Goal: Transaction & Acquisition: Purchase product/service

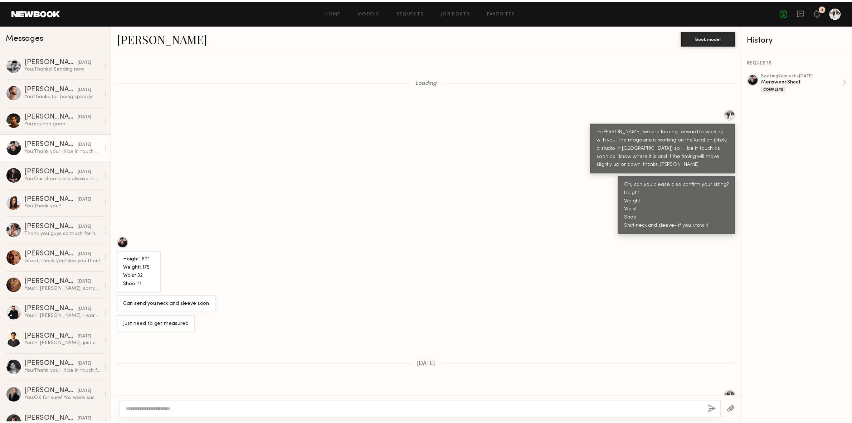
scroll to position [1303, 0]
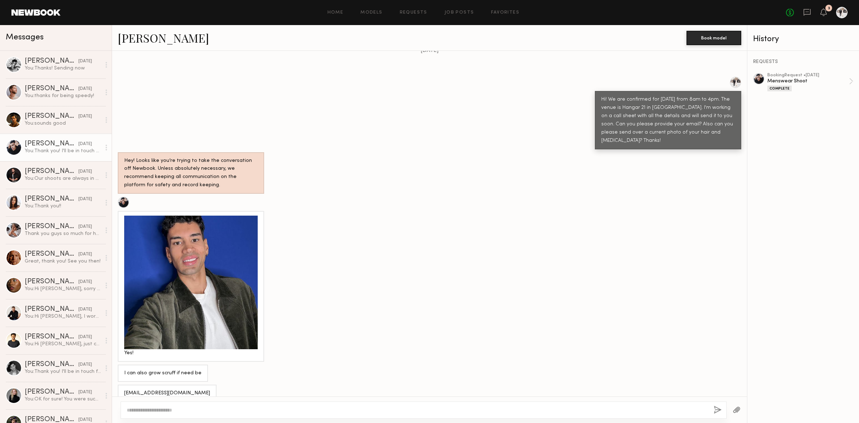
click at [821, 16] on div "3" at bounding box center [823, 12] width 6 height 9
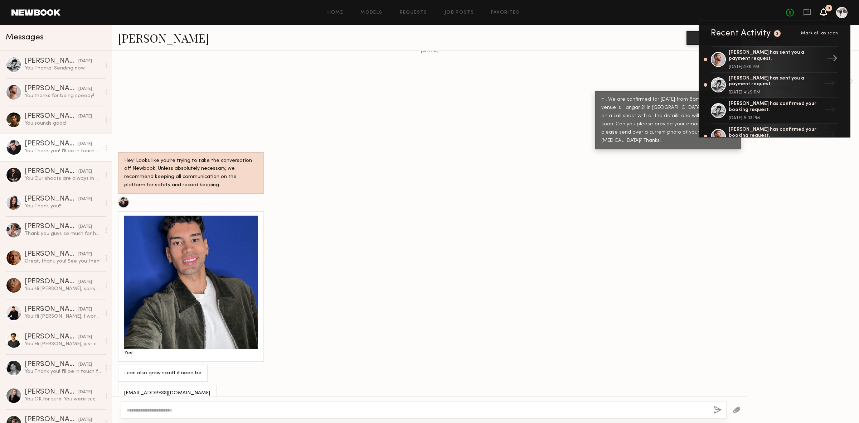
click at [744, 55] on div "[PERSON_NAME] has sent you a payment request." at bounding box center [775, 56] width 93 height 12
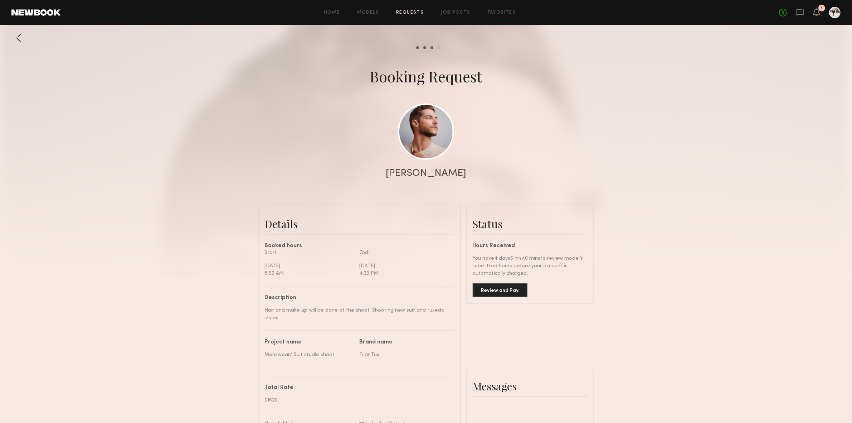
scroll to position [477, 0]
click at [491, 293] on button "Review and Pay" at bounding box center [500, 289] width 55 height 14
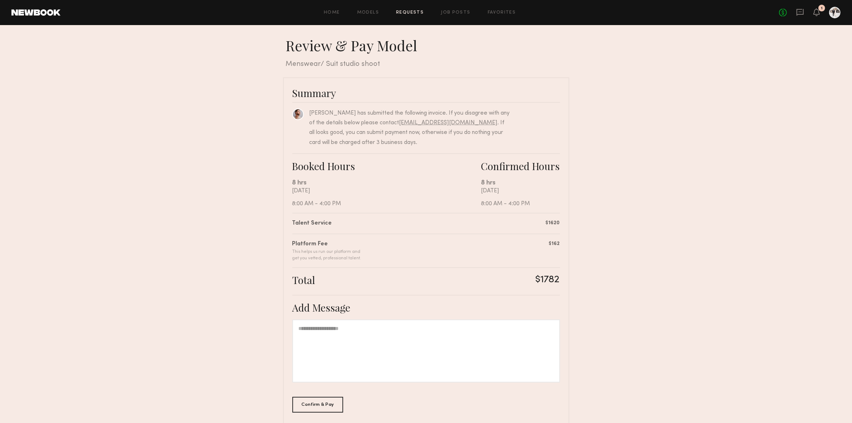
scroll to position [34, 0]
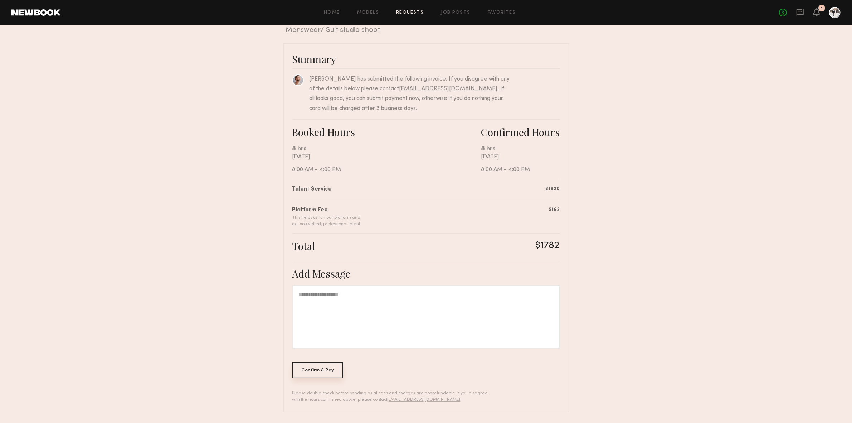
click at [321, 369] on div "Confirm & Pay" at bounding box center [317, 370] width 51 height 16
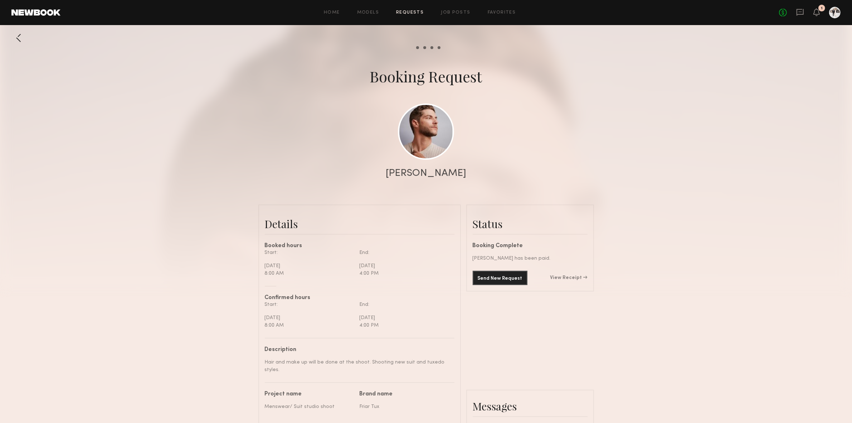
scroll to position [477, 0]
click at [815, 10] on icon at bounding box center [817, 11] width 6 height 5
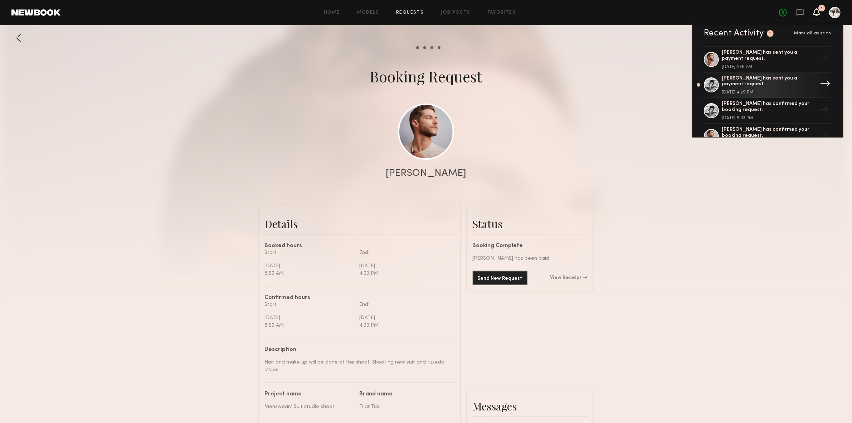
click at [764, 74] on link "[PERSON_NAME] has sent you a payment request. [DATE] 4:29 PM →" at bounding box center [767, 86] width 127 height 26
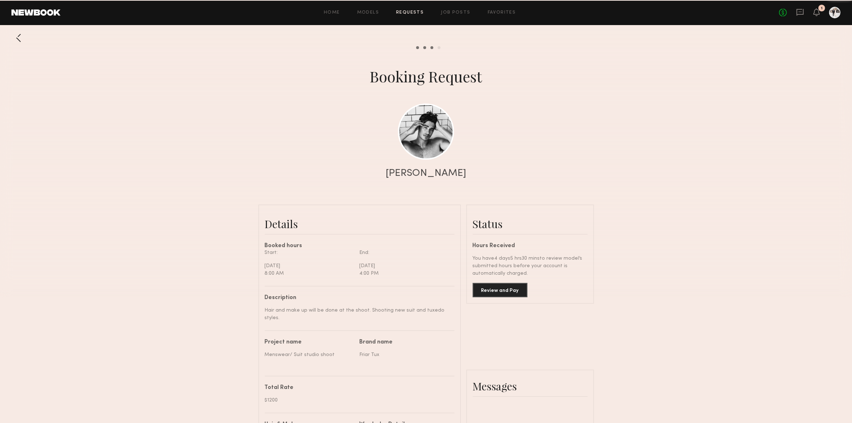
scroll to position [743, 0]
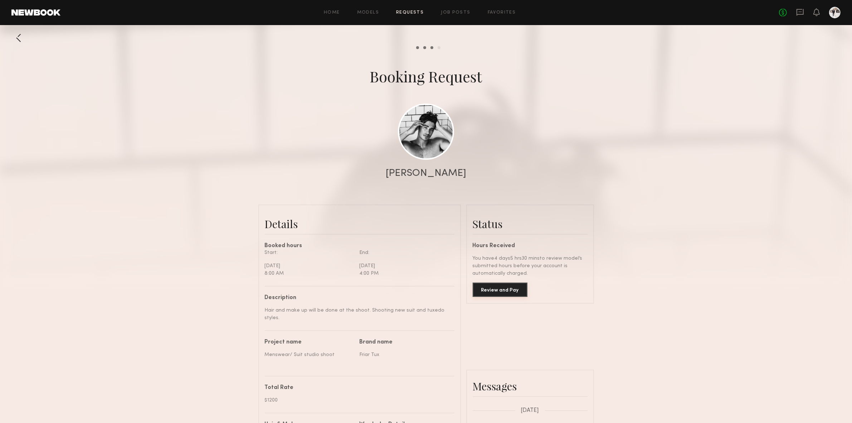
click at [512, 291] on button "Review and Pay" at bounding box center [500, 289] width 55 height 14
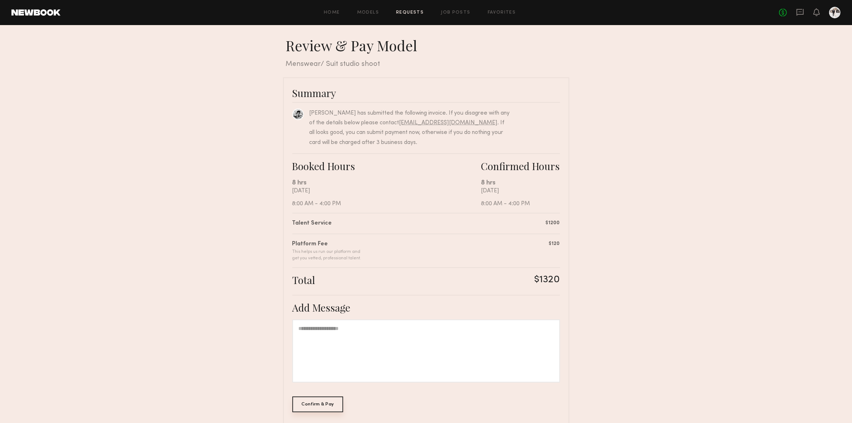
click at [319, 402] on div "Confirm & Pay" at bounding box center [317, 404] width 51 height 16
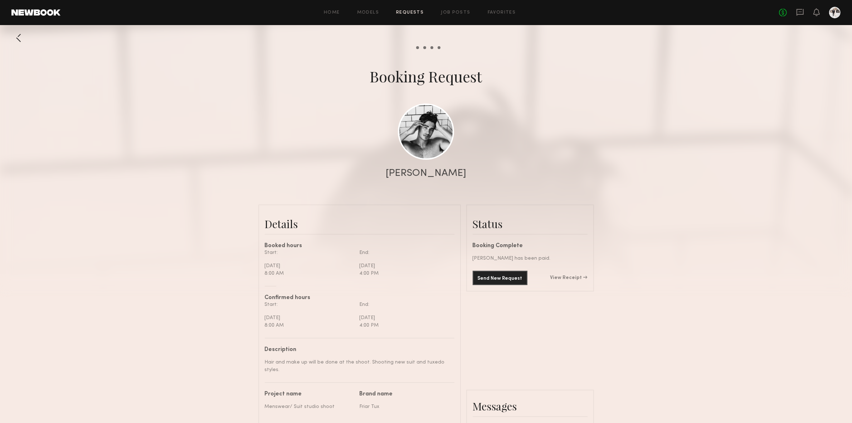
scroll to position [743, 0]
